Goal: Task Accomplishment & Management: Manage account settings

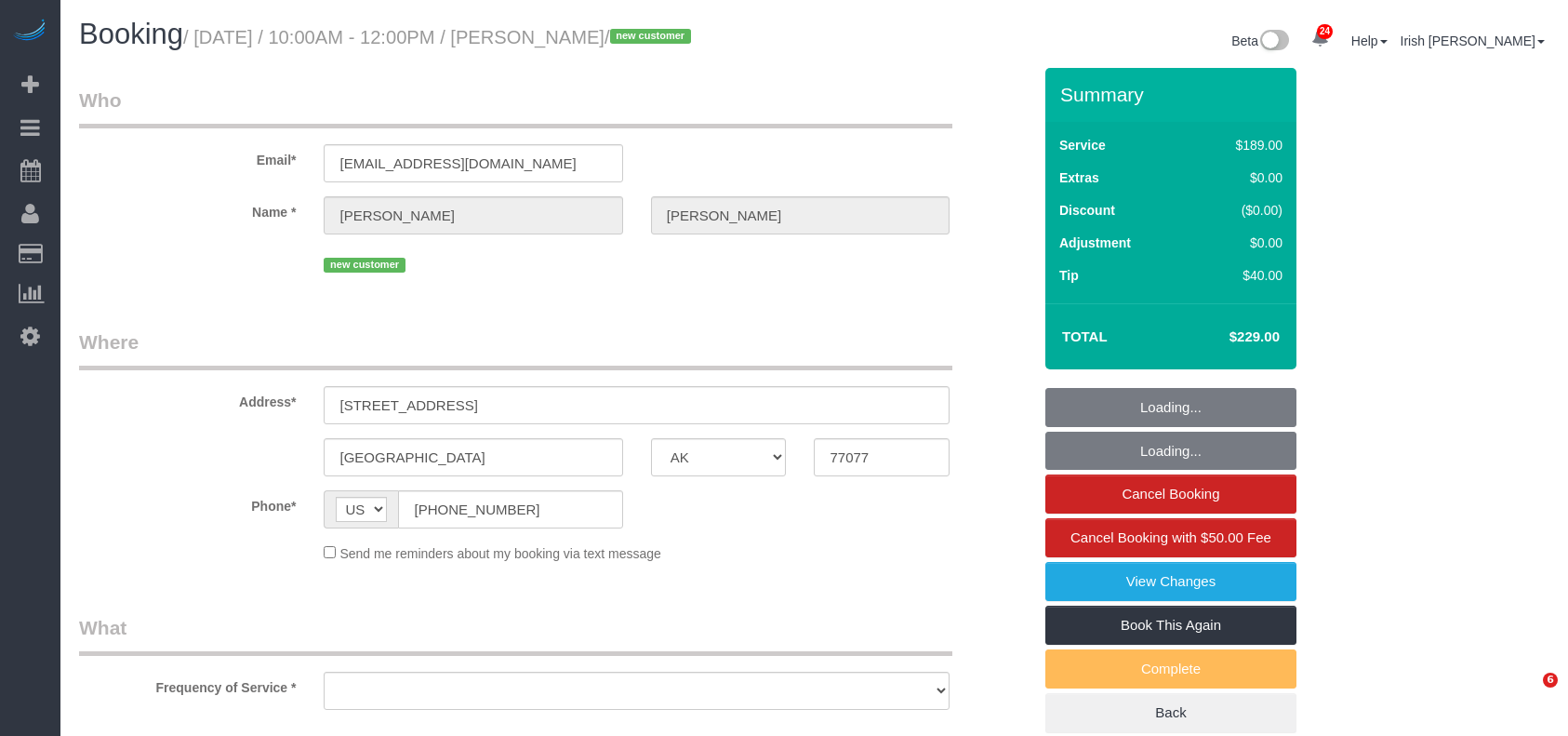
select select "[GEOGRAPHIC_DATA]"
select select "object:25656"
select select "string:fspay-0491aad0-76a6-4204-8517-d734f28a9fa4"
select select "3"
select select "spot22"
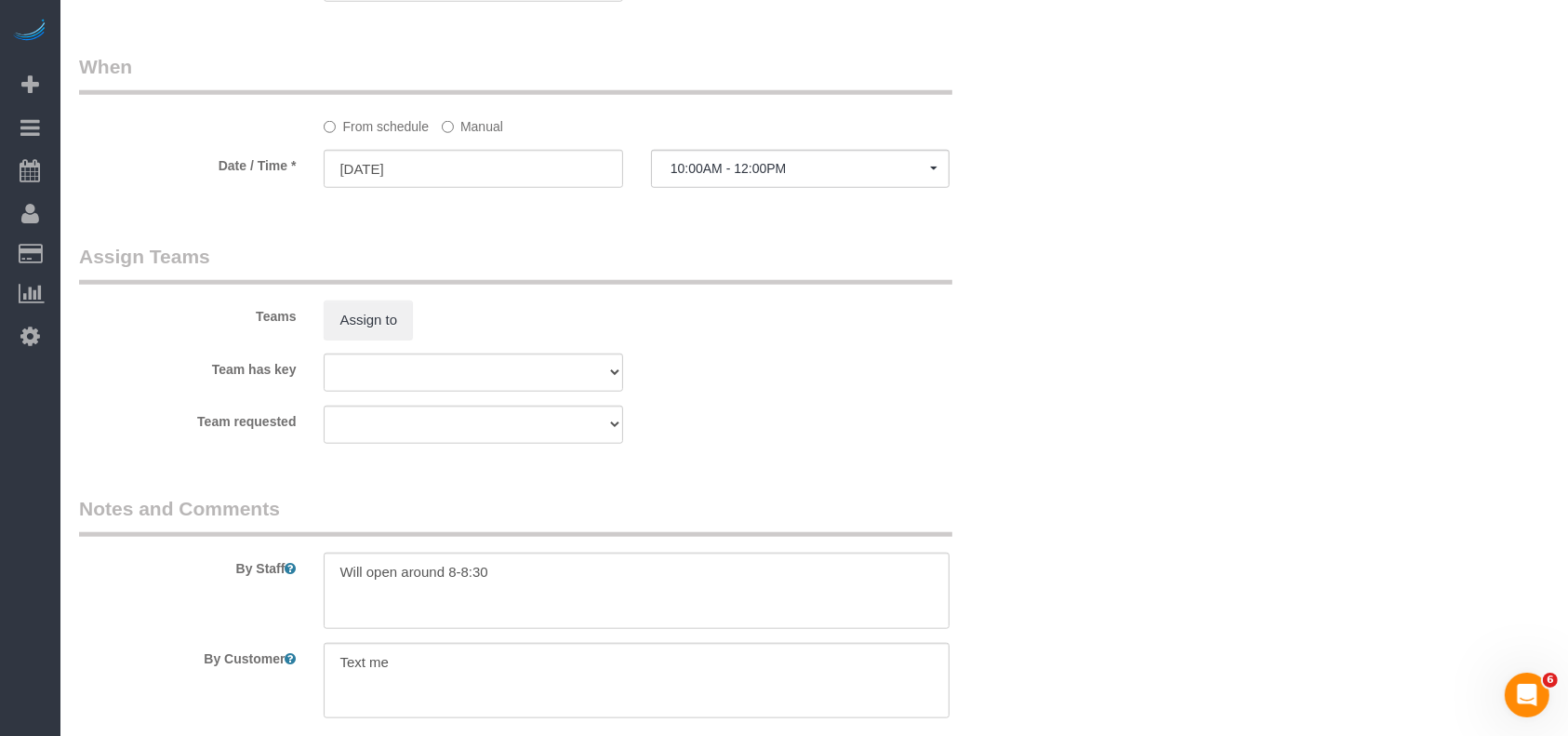
scroll to position [1948, 0]
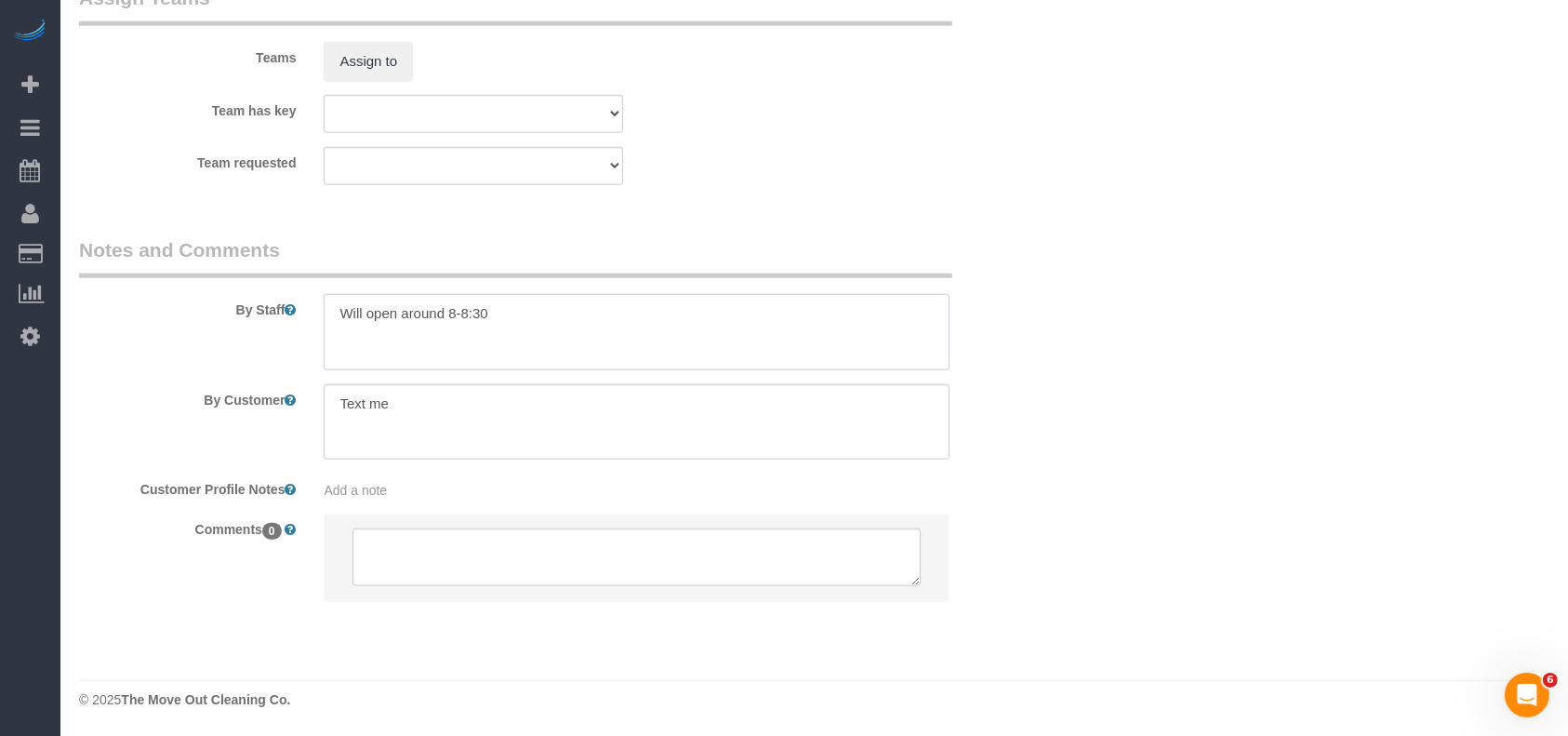
click at [528, 312] on textarea at bounding box center [636, 331] width 626 height 76
click at [373, 330] on textarea at bounding box center [636, 331] width 626 height 76
paste textarea "5"
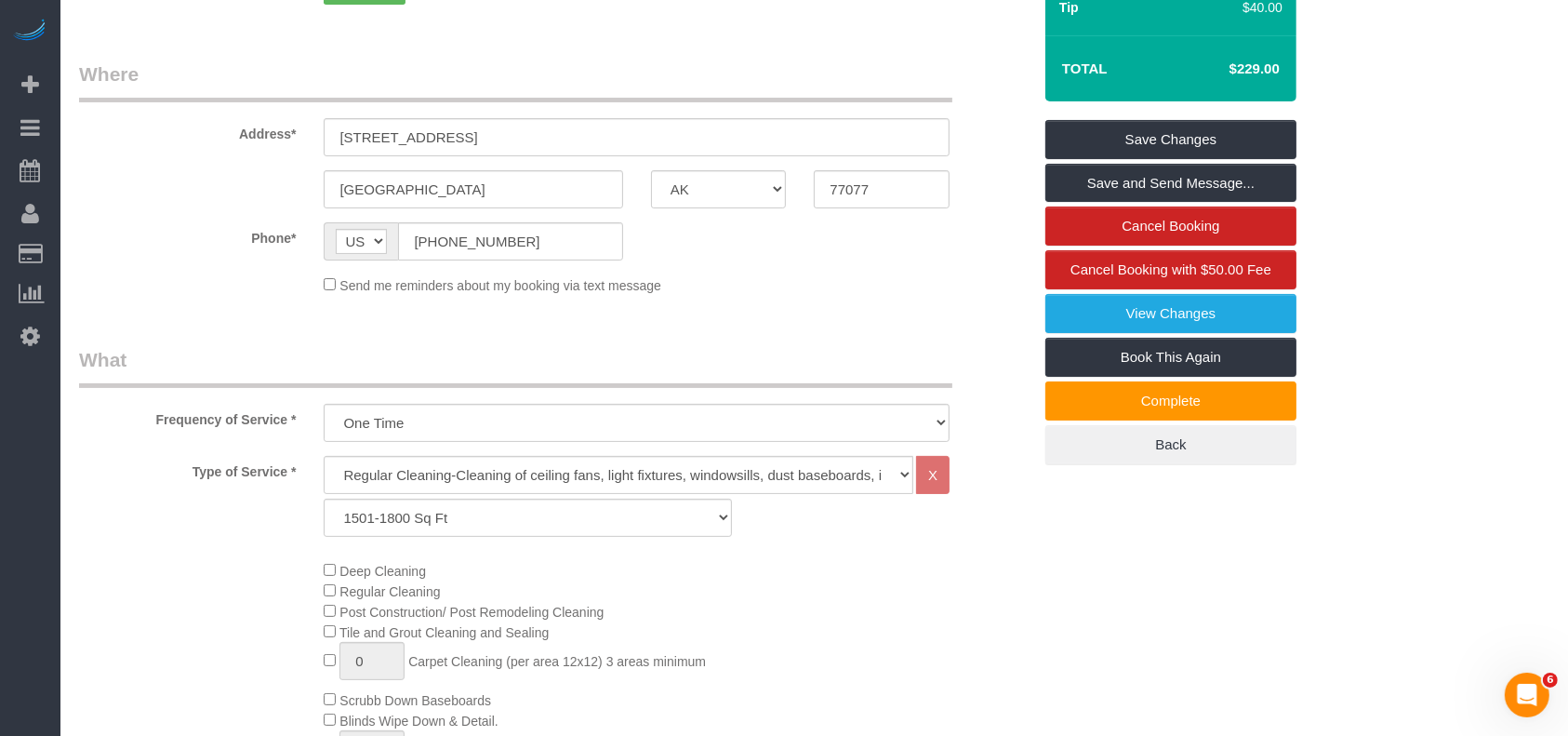
scroll to position [88, 0]
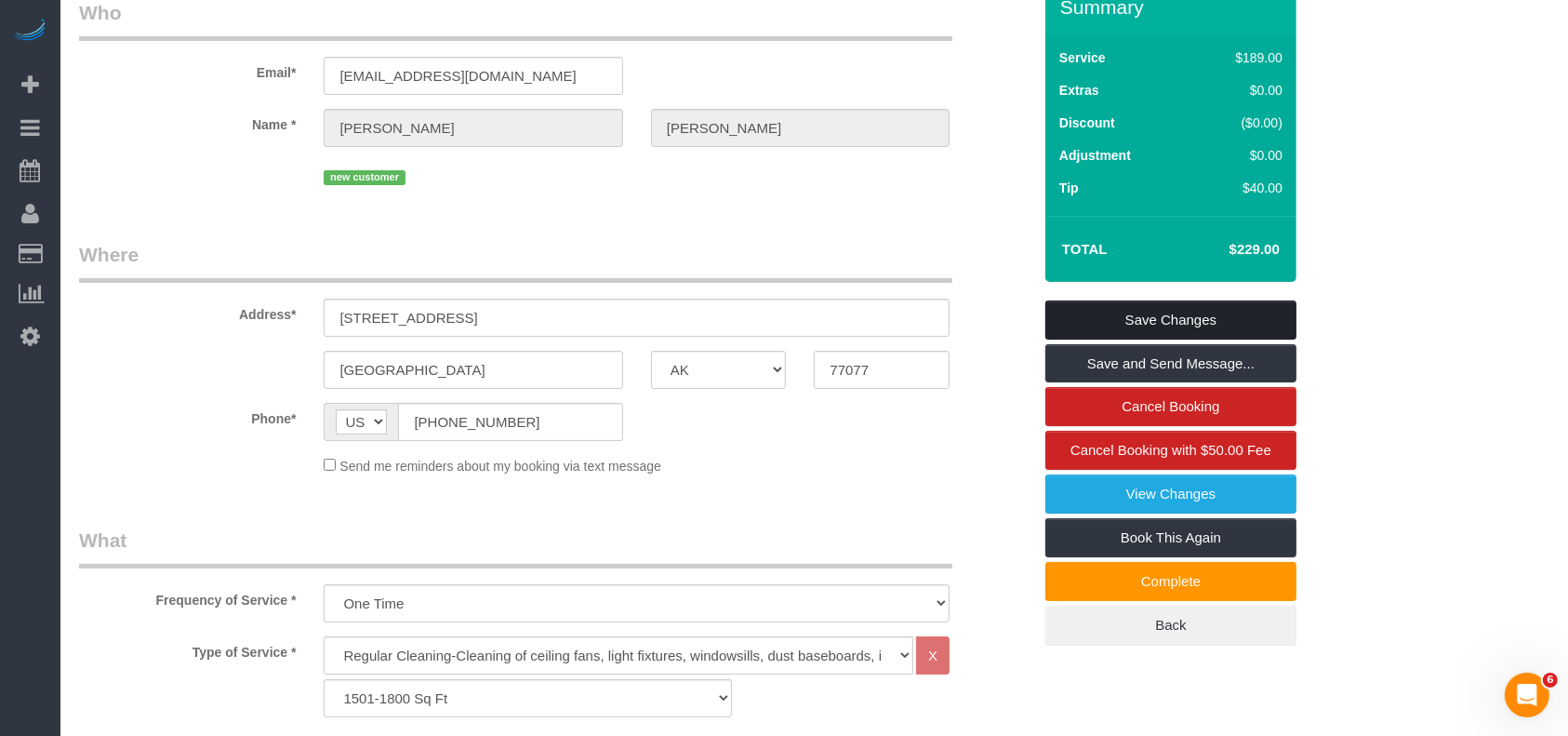
type textarea "Will open around 8-8:30 * 1735 sf"
click at [1087, 326] on link "Save Changes" at bounding box center [1171, 320] width 251 height 39
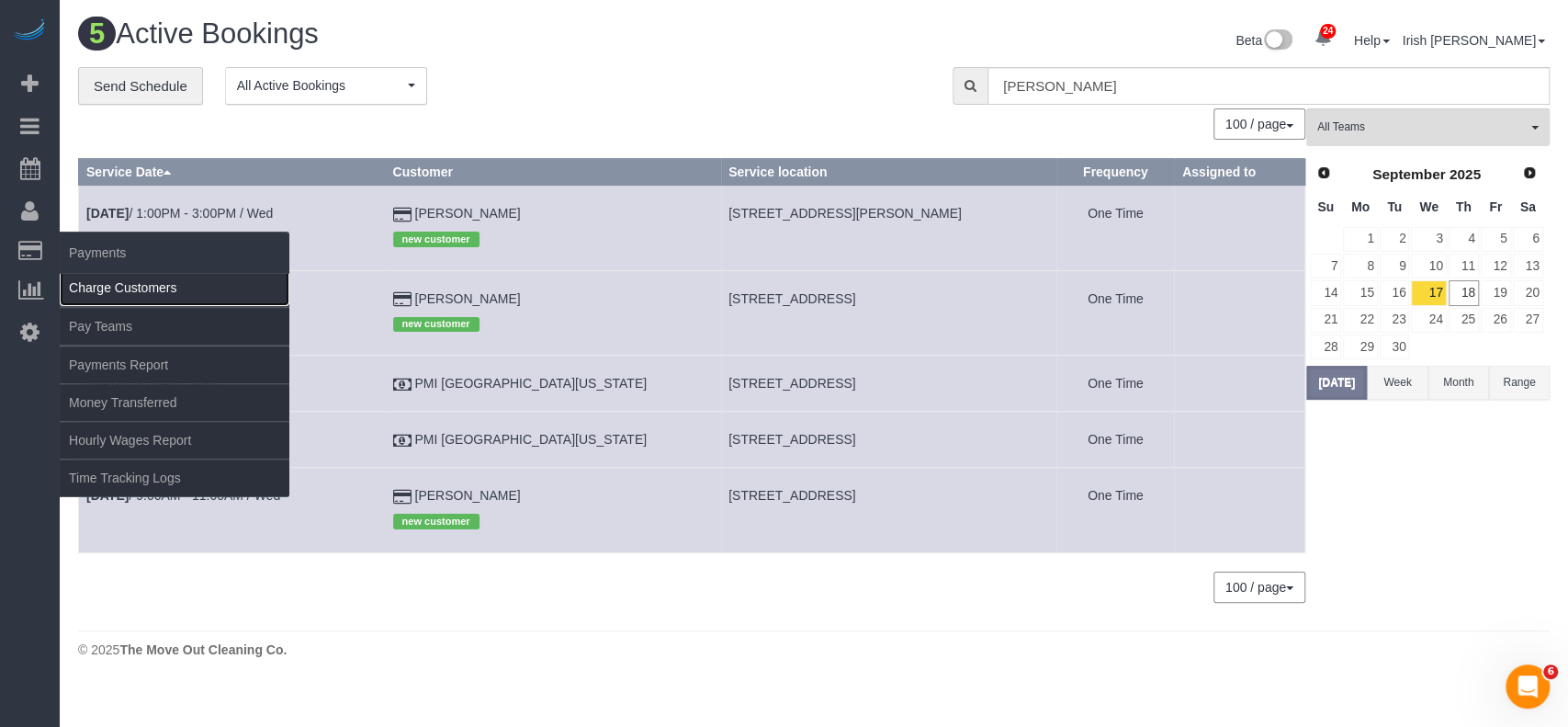
click at [108, 287] on link "Charge Customers" at bounding box center [175, 287] width 230 height 37
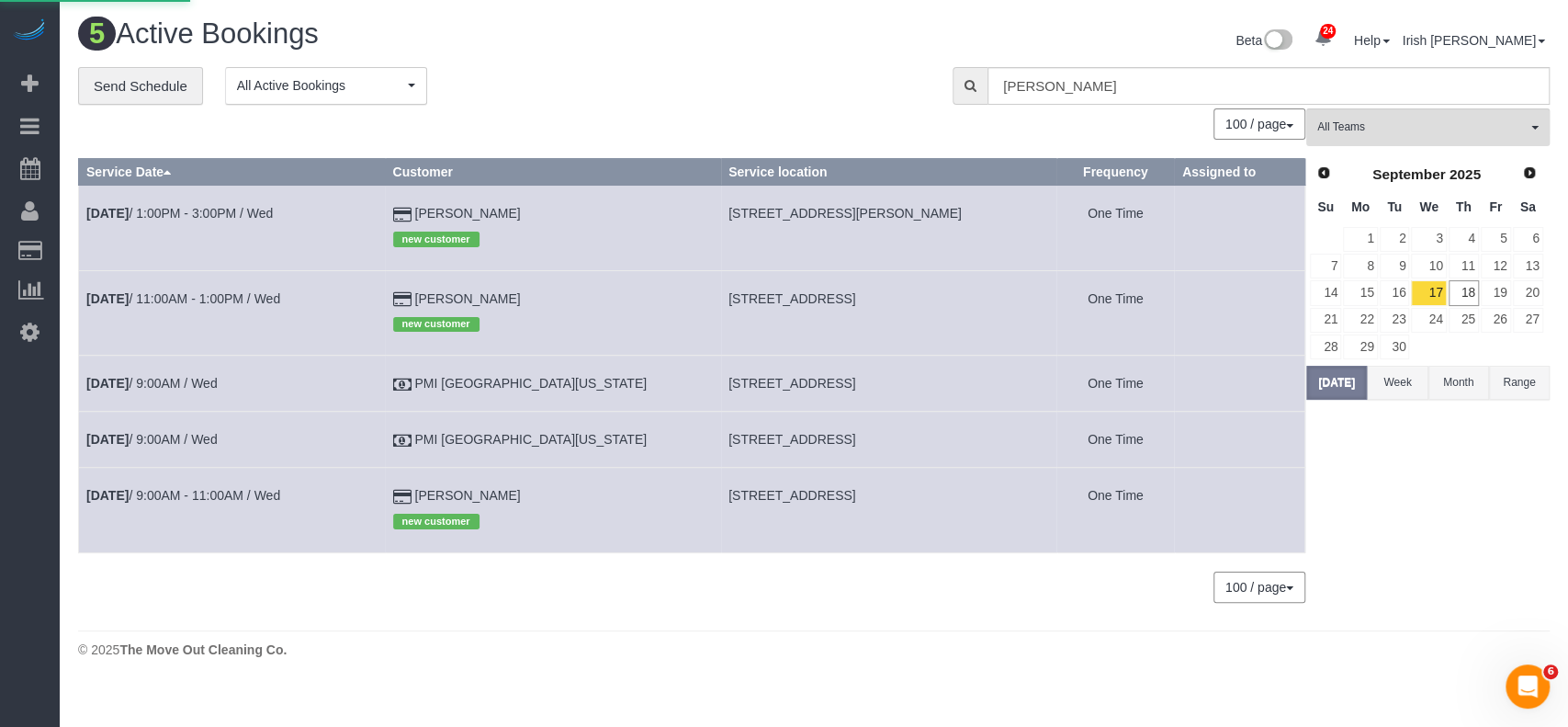
select select
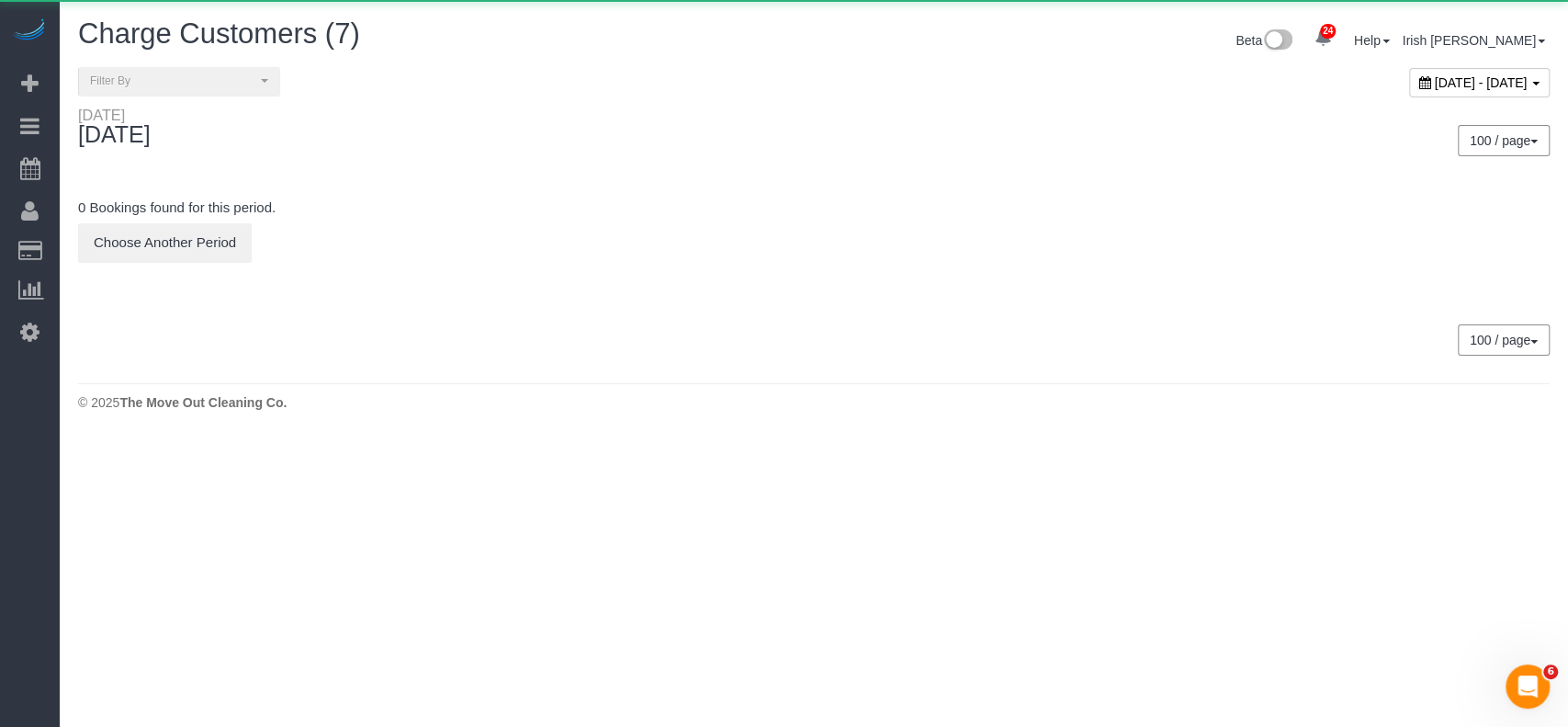
click at [1409, 88] on div "[DATE] - [DATE]" at bounding box center [1478, 82] width 140 height 30
type input "**********"
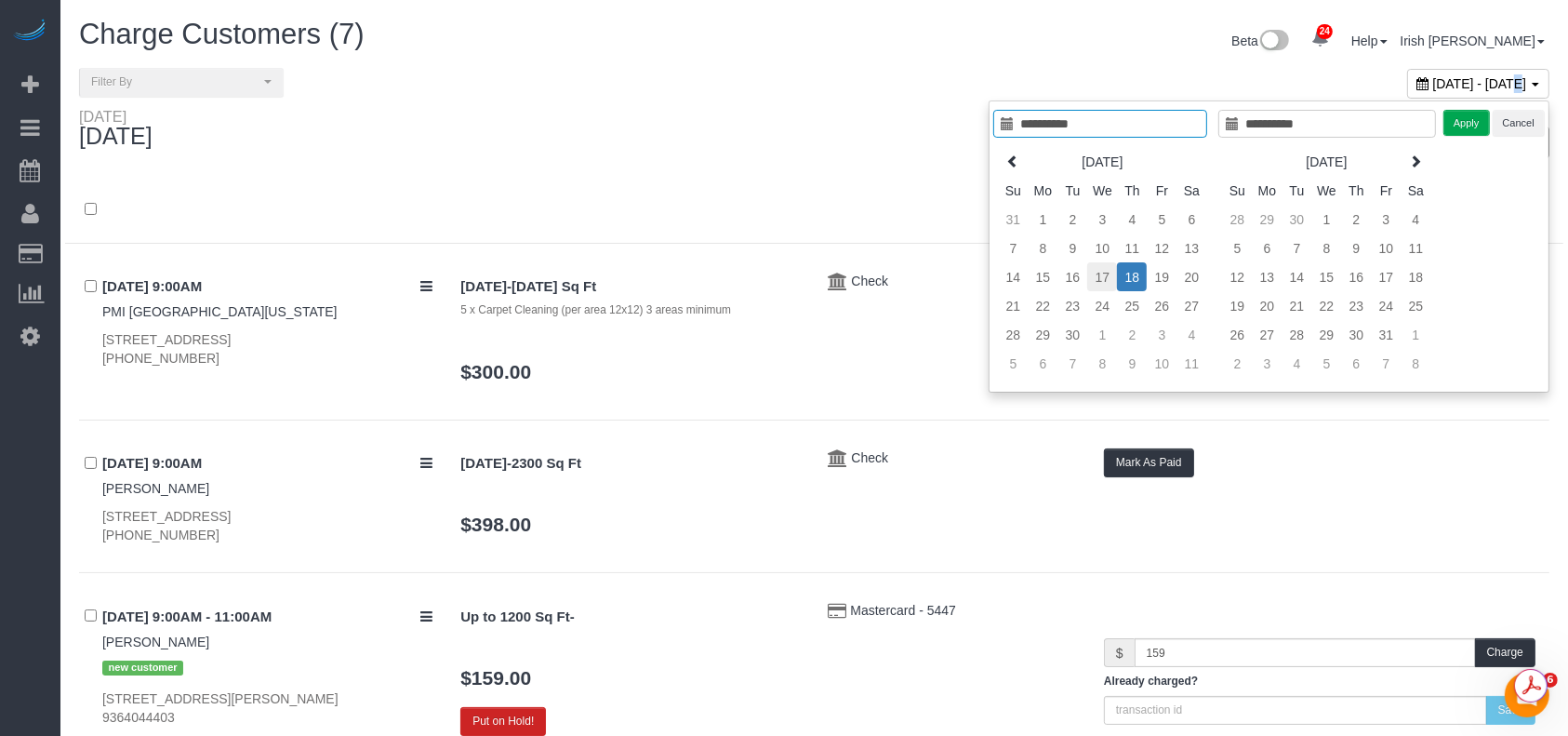
type input "**********"
click at [1110, 275] on td "17" at bounding box center [1102, 277] width 30 height 29
type input "**********"
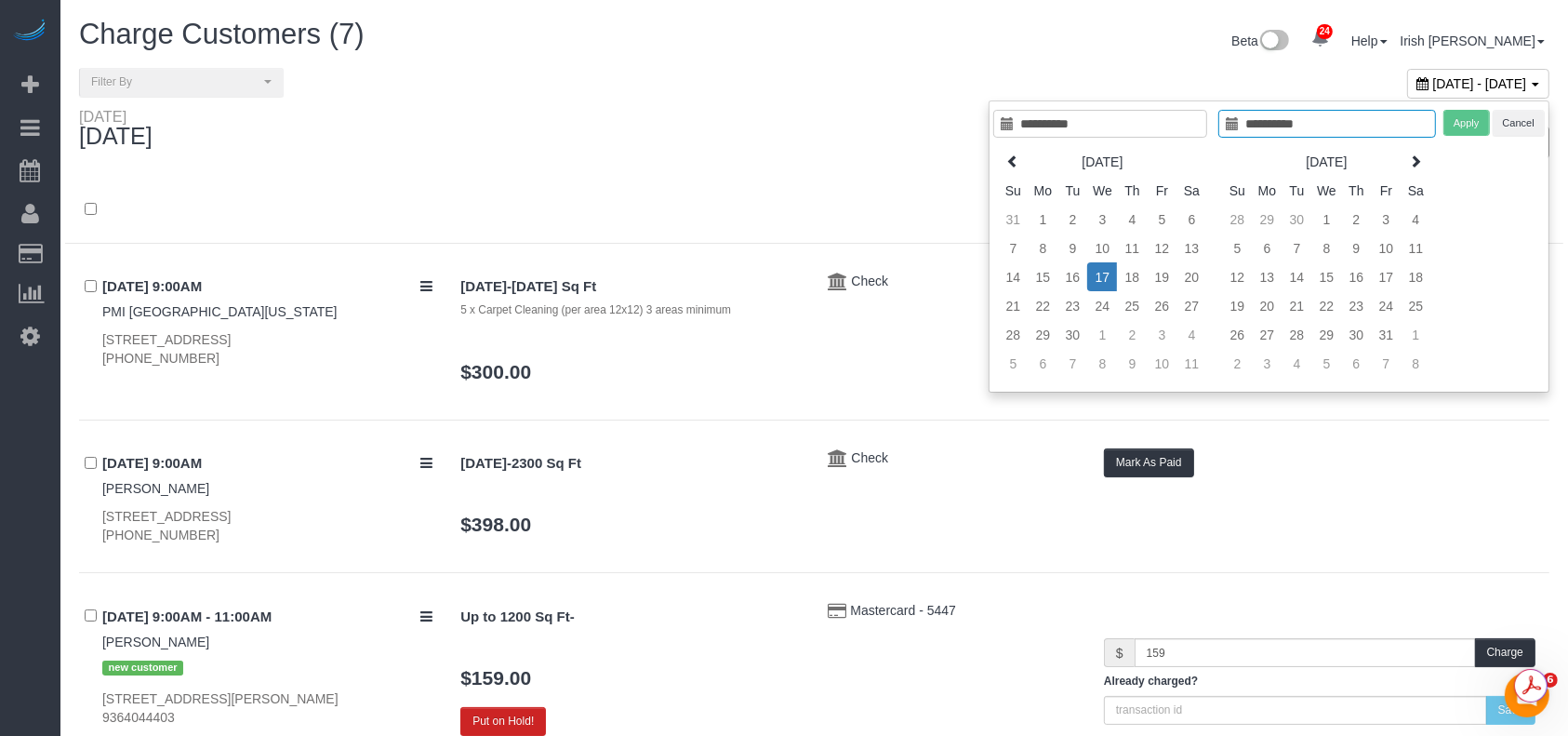
click at [1110, 275] on td "17" at bounding box center [1102, 277] width 30 height 29
type input "**********"
click at [1478, 125] on button "Apply" at bounding box center [1468, 124] width 46 height 27
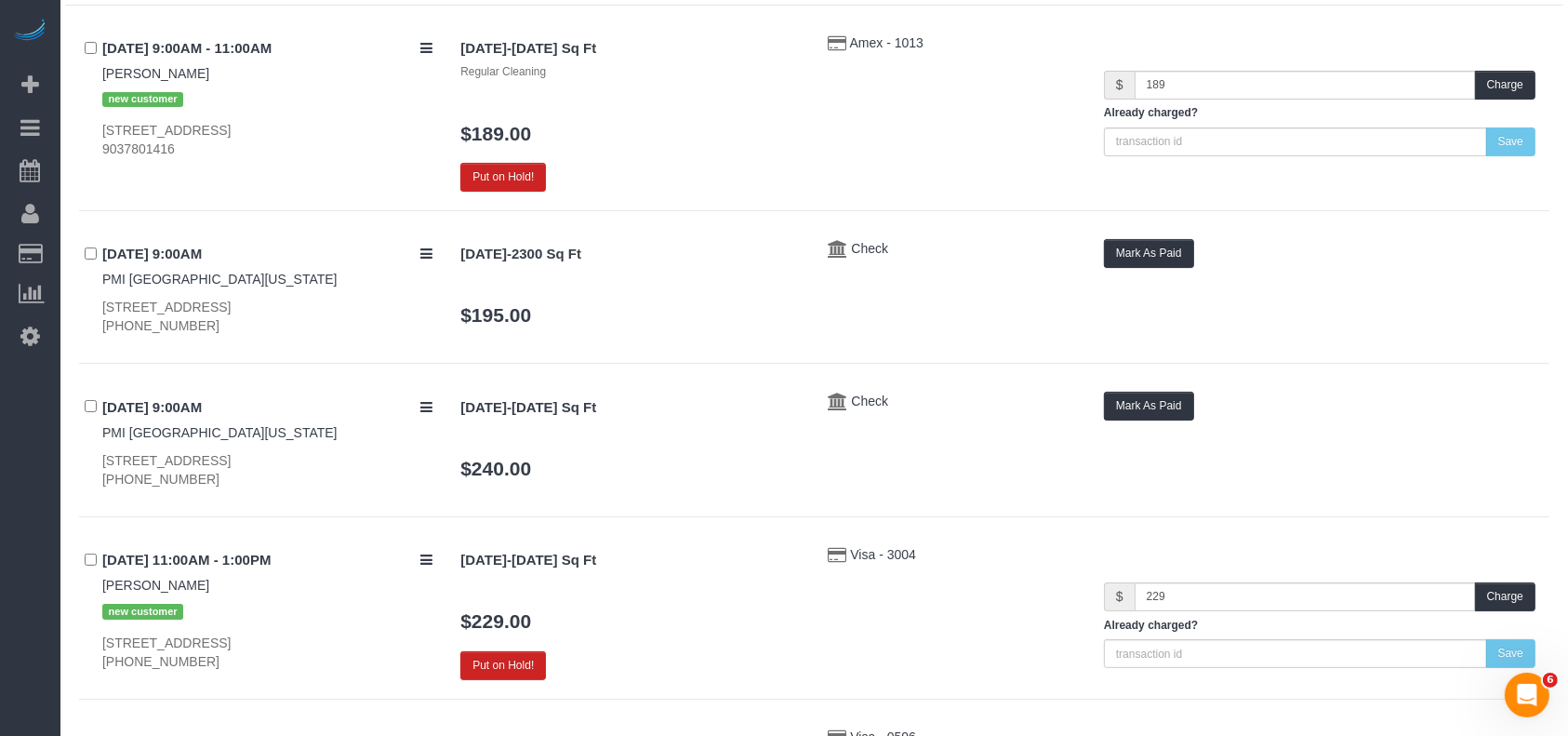
scroll to position [550, 0]
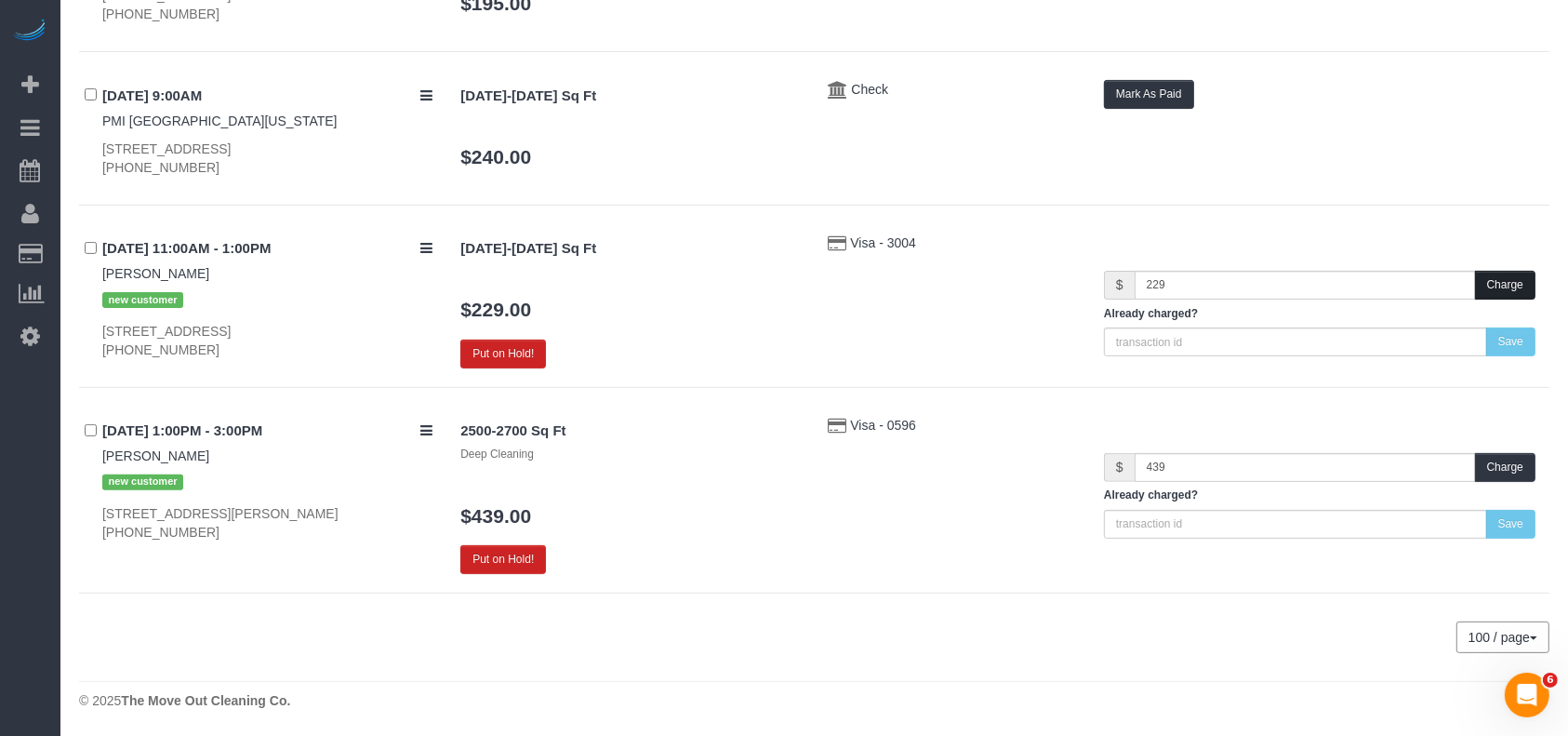
click at [1510, 274] on button "Charge" at bounding box center [1504, 285] width 61 height 29
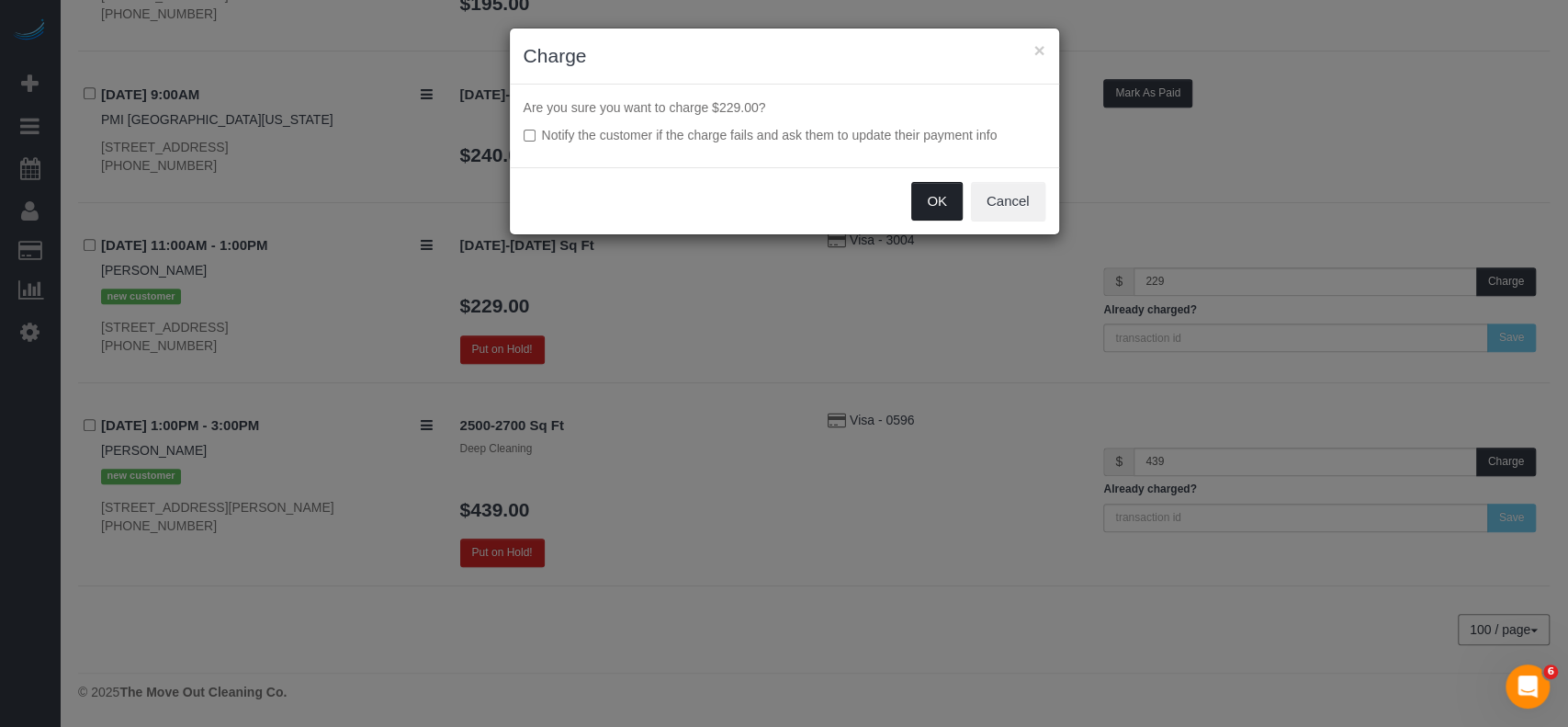
click at [930, 197] on button "OK" at bounding box center [937, 201] width 52 height 38
